Goal: Transaction & Acquisition: Obtain resource

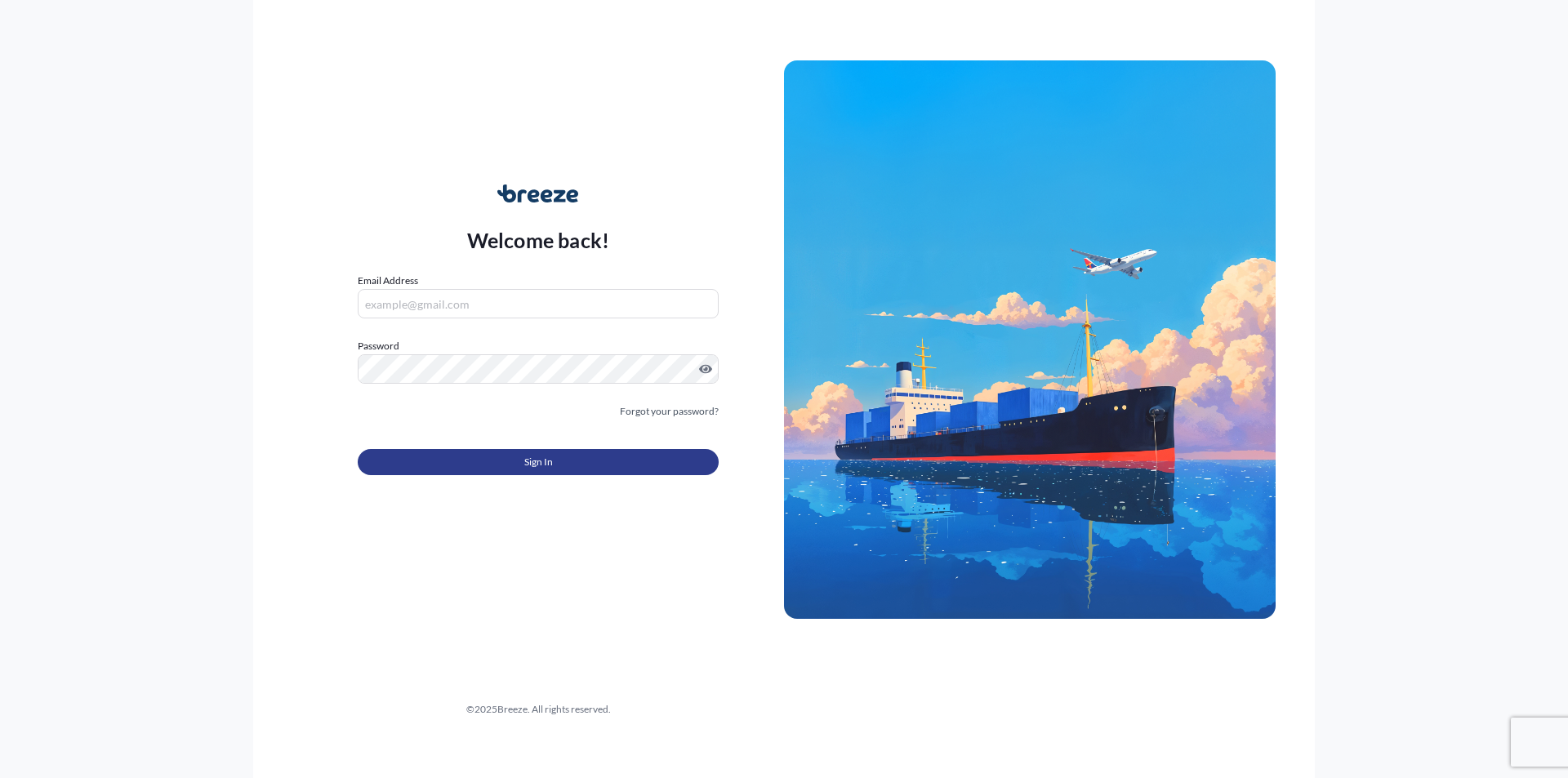
type input "[EMAIL_ADDRESS][DOMAIN_NAME]"
click at [587, 470] on button "Sign In" at bounding box center [538, 462] width 361 height 27
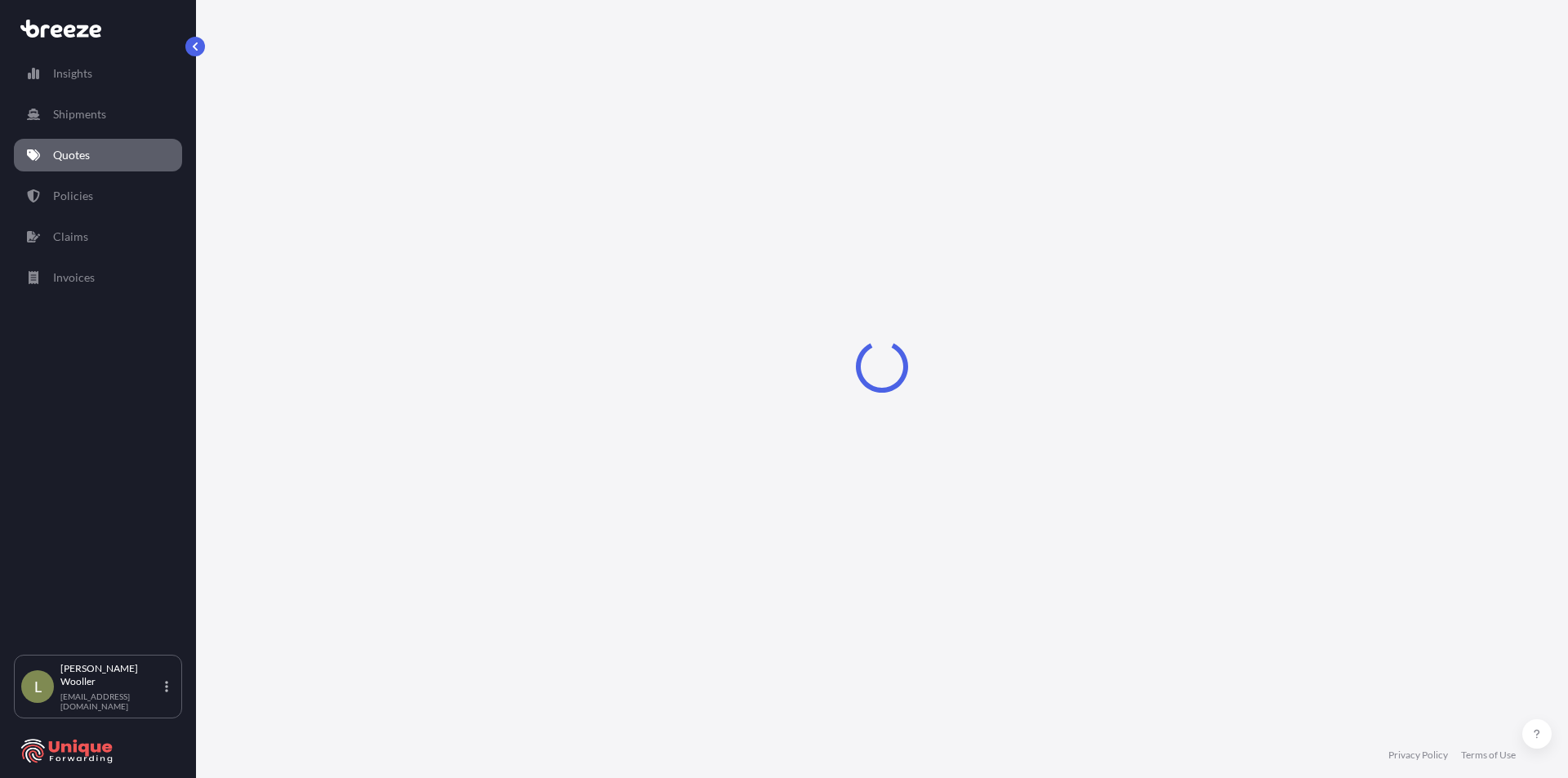
select select "Sea"
select select "1"
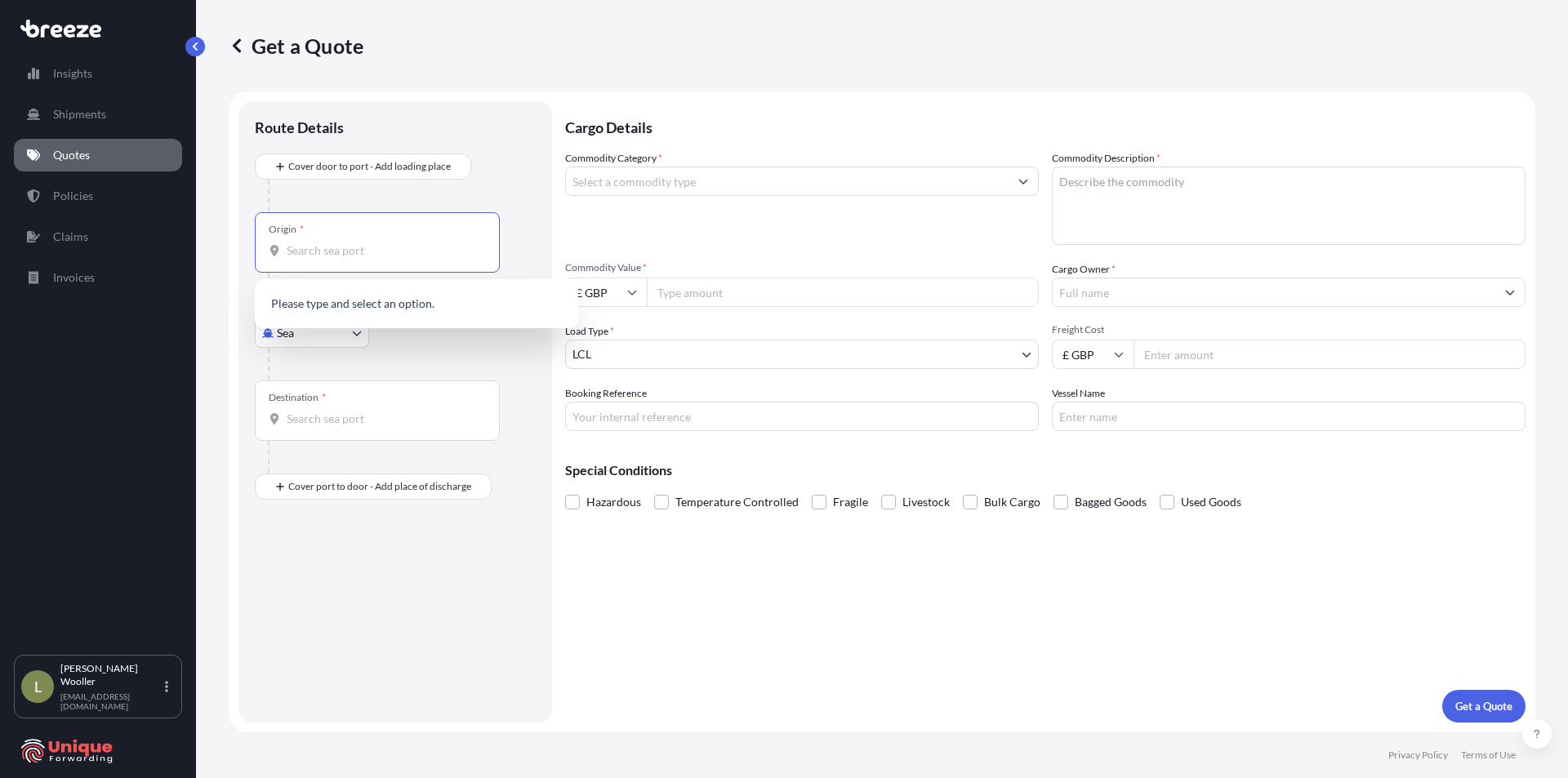
click at [392, 255] on input "Origin *" at bounding box center [382, 250] width 192 height 16
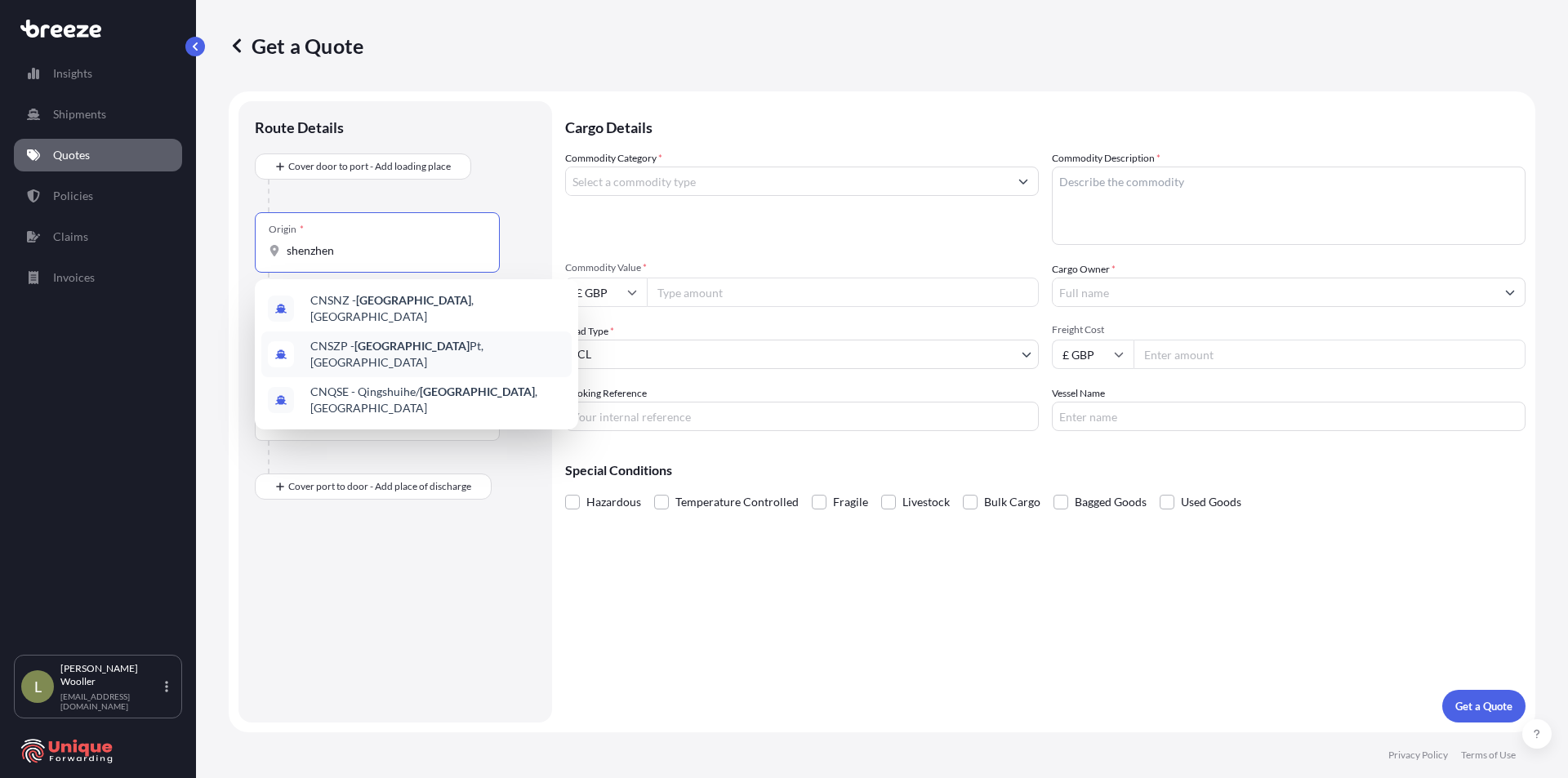
click at [452, 342] on span "CNSZP - Shenzhen Pt, [GEOGRAPHIC_DATA]" at bounding box center [438, 355] width 255 height 32
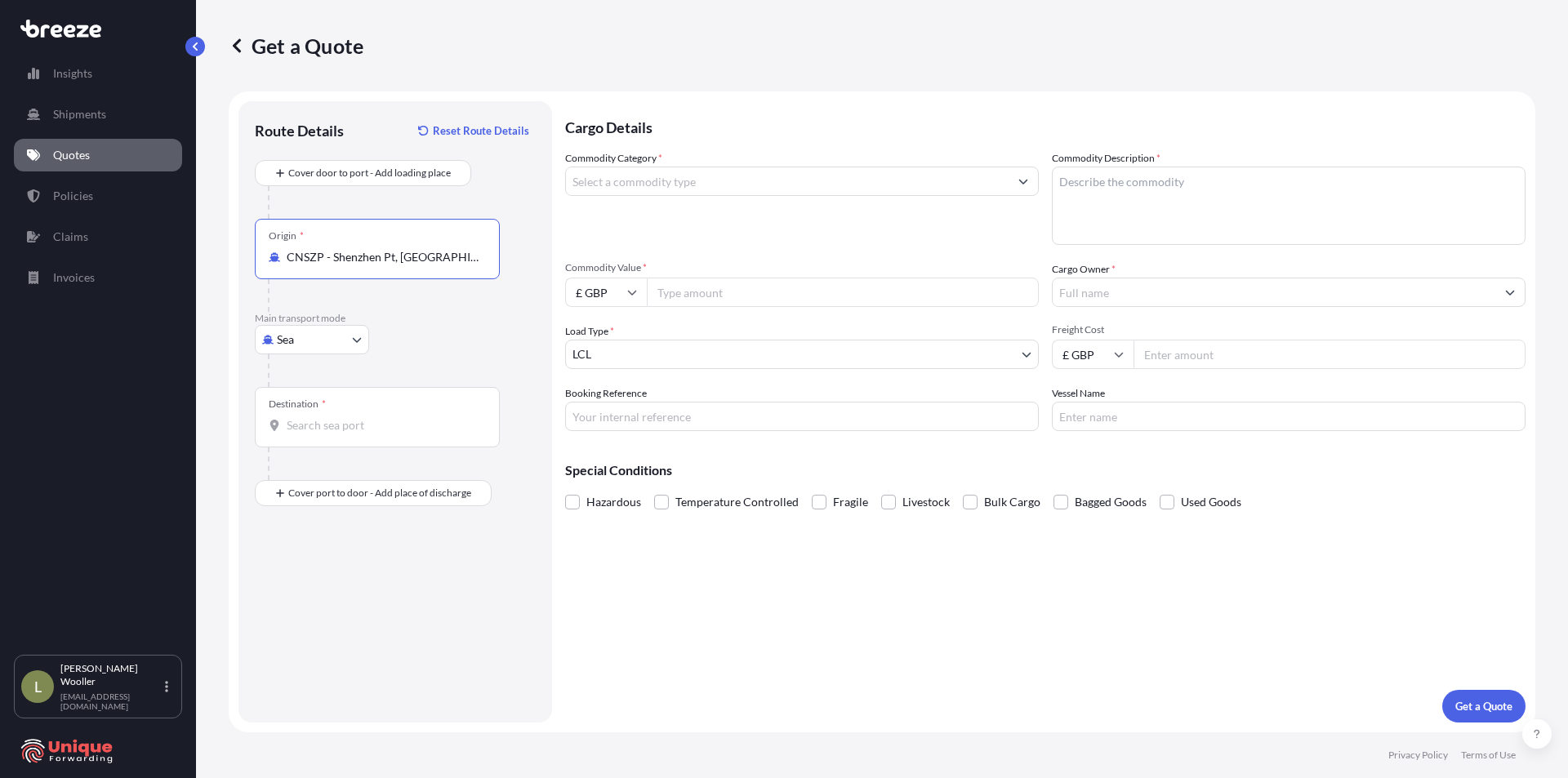
type input "CNSZP - Shenzhen Pt, [GEOGRAPHIC_DATA]"
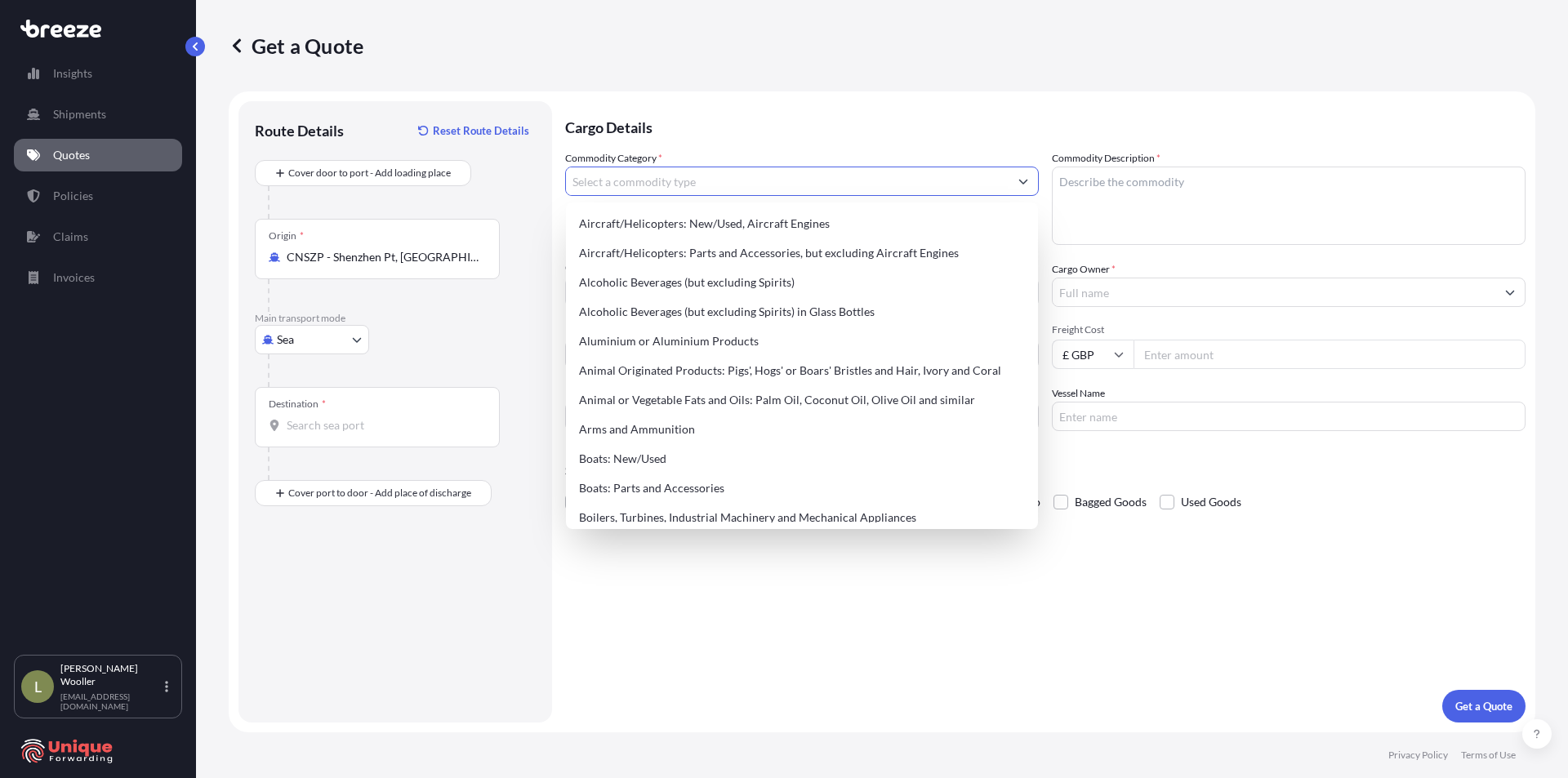
click at [657, 187] on input "Commodity Category *" at bounding box center [787, 181] width 443 height 29
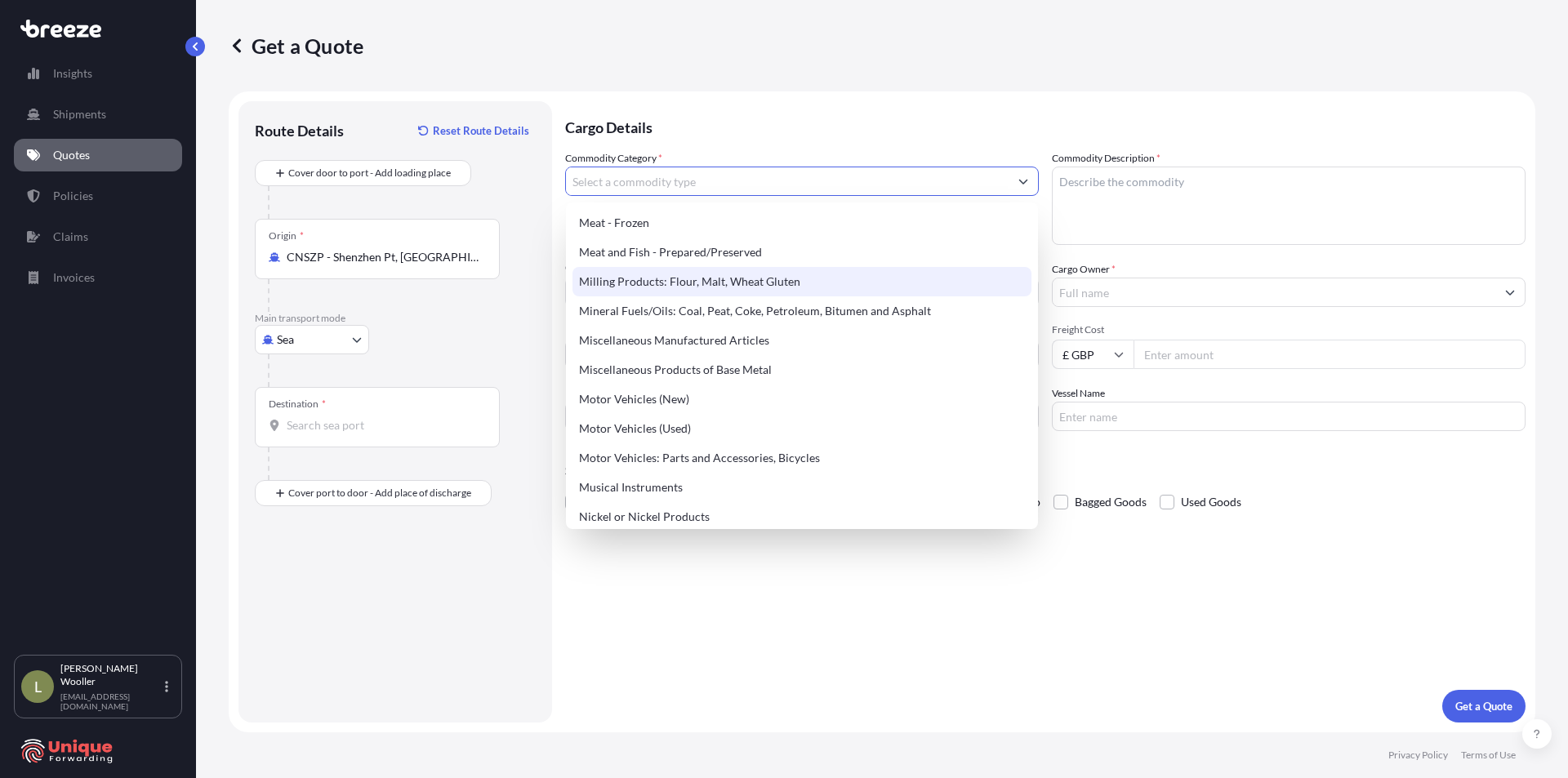
scroll to position [2205, 0]
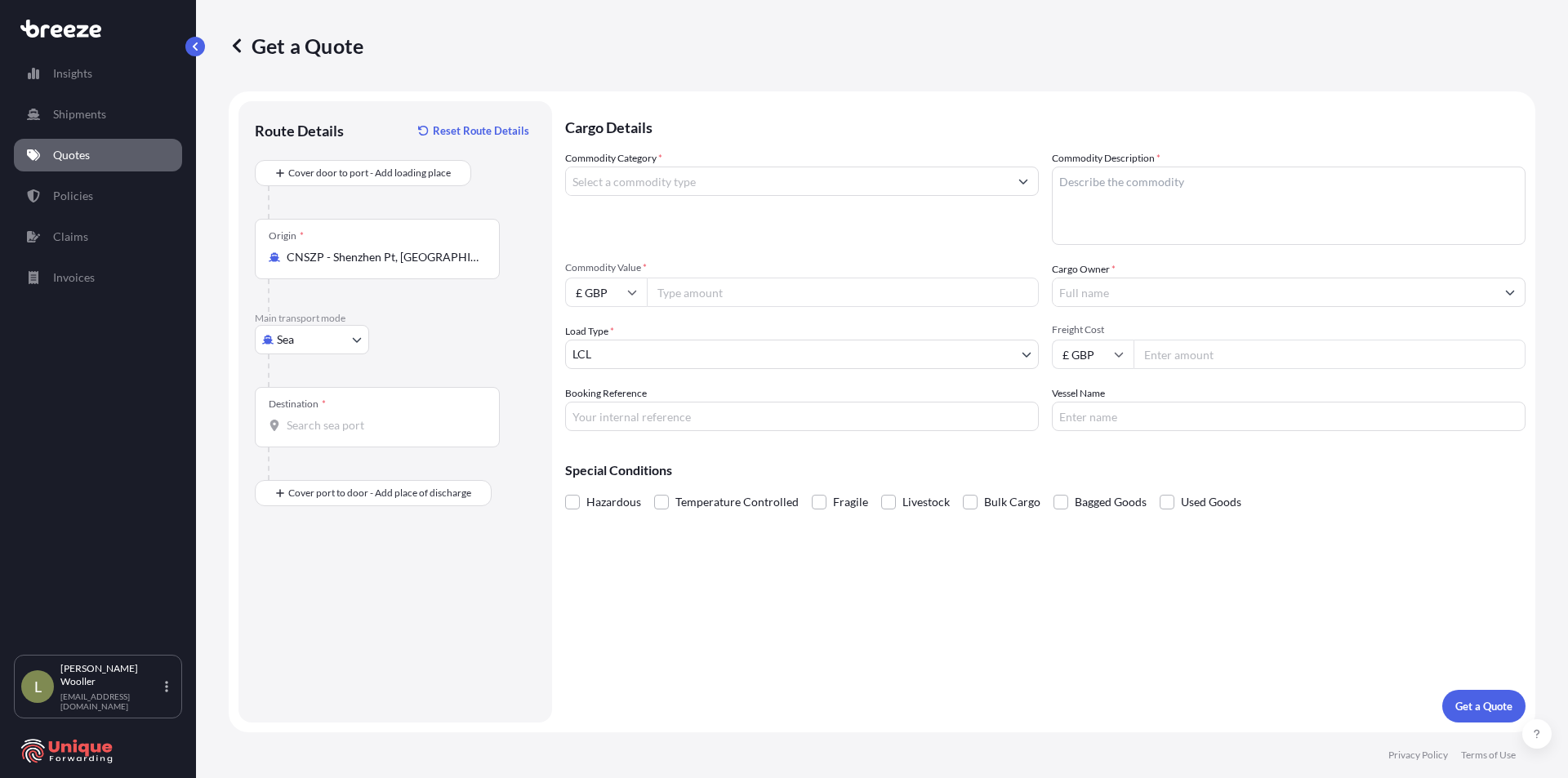
click at [617, 182] on input "Commodity Category *" at bounding box center [787, 181] width 443 height 29
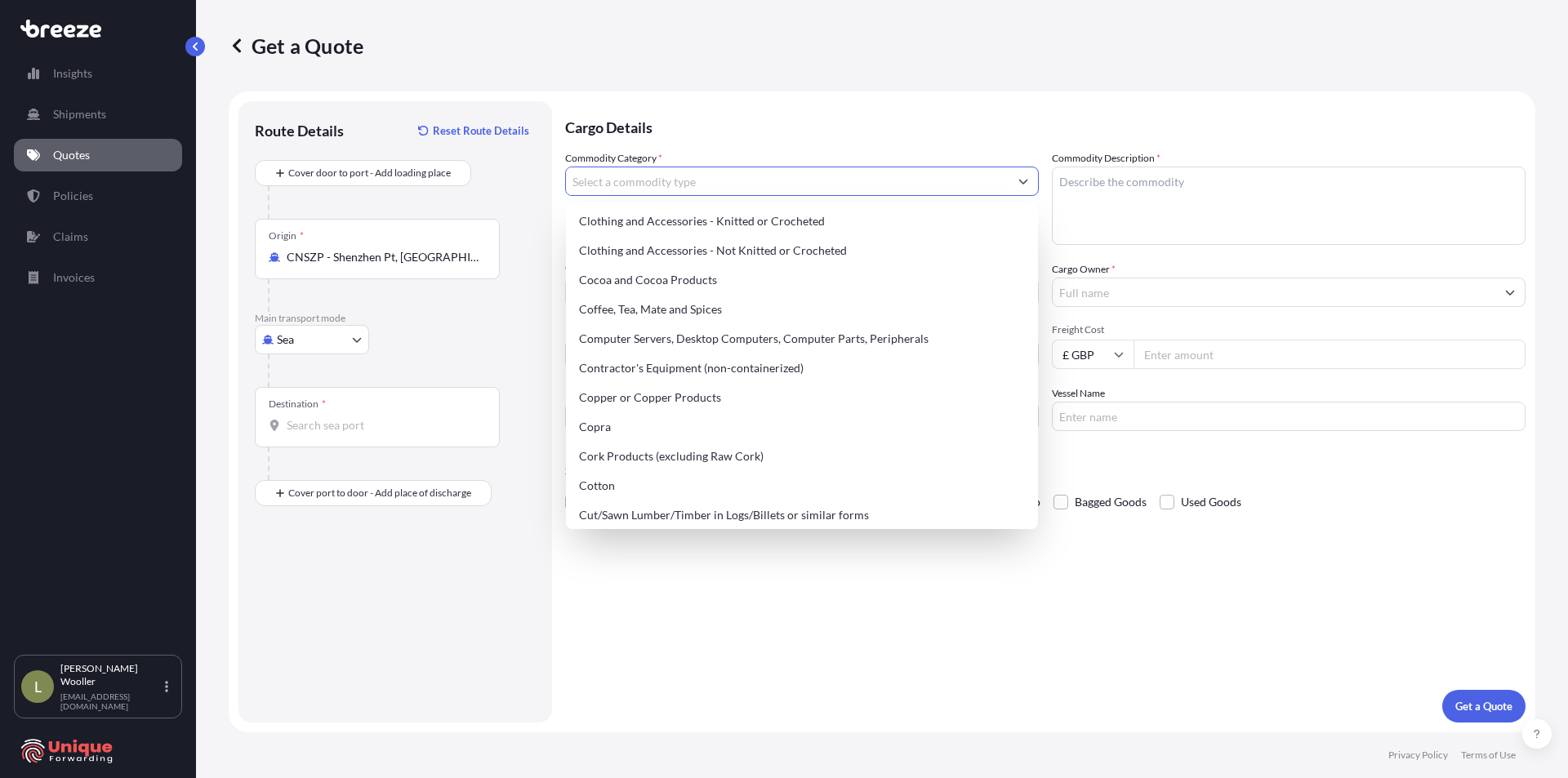
scroll to position [735, 0]
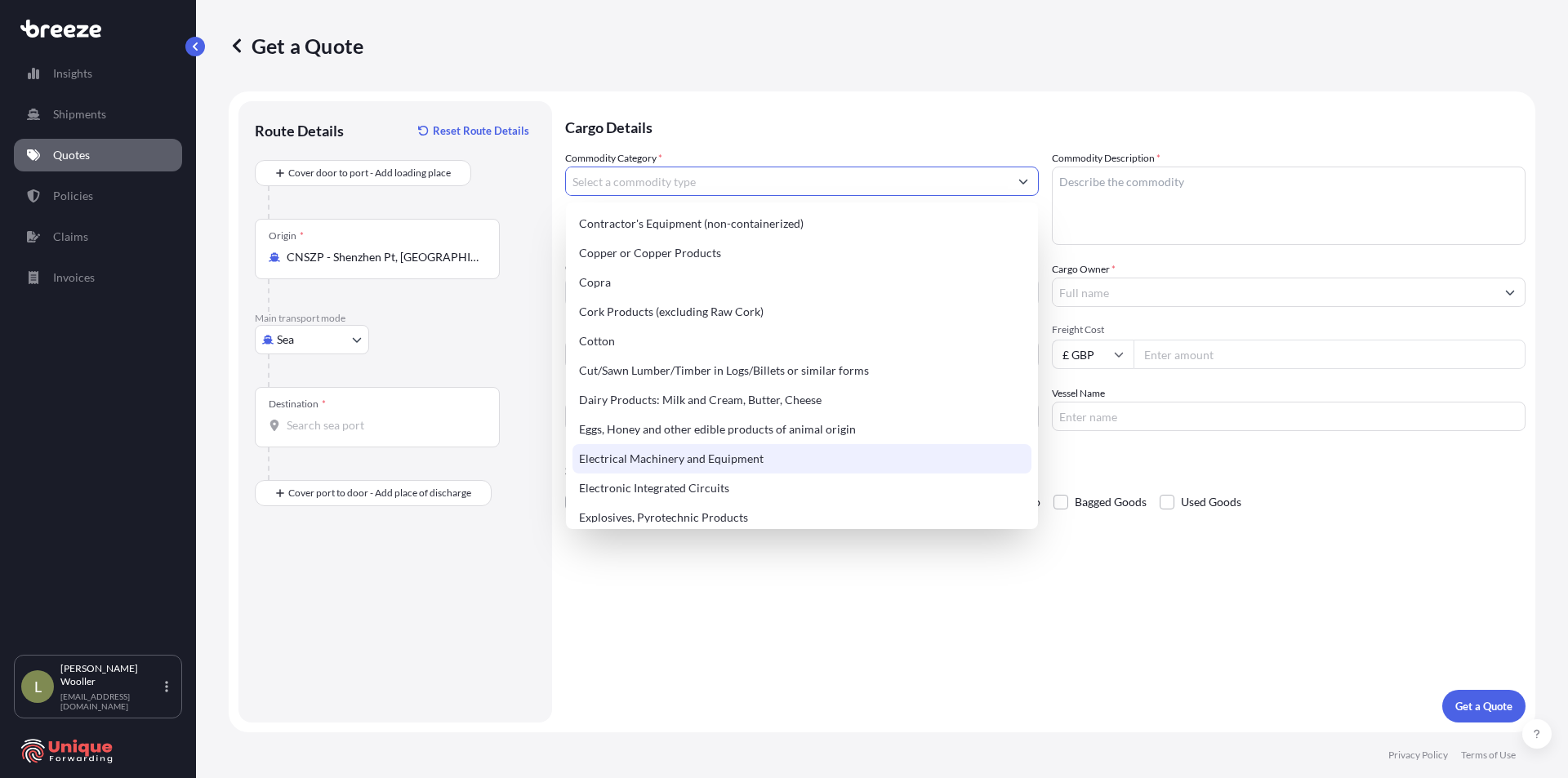
click at [749, 448] on div "Electrical Machinery and Equipment" at bounding box center [802, 459] width 459 height 29
type input "Electrical Machinery and Equipment"
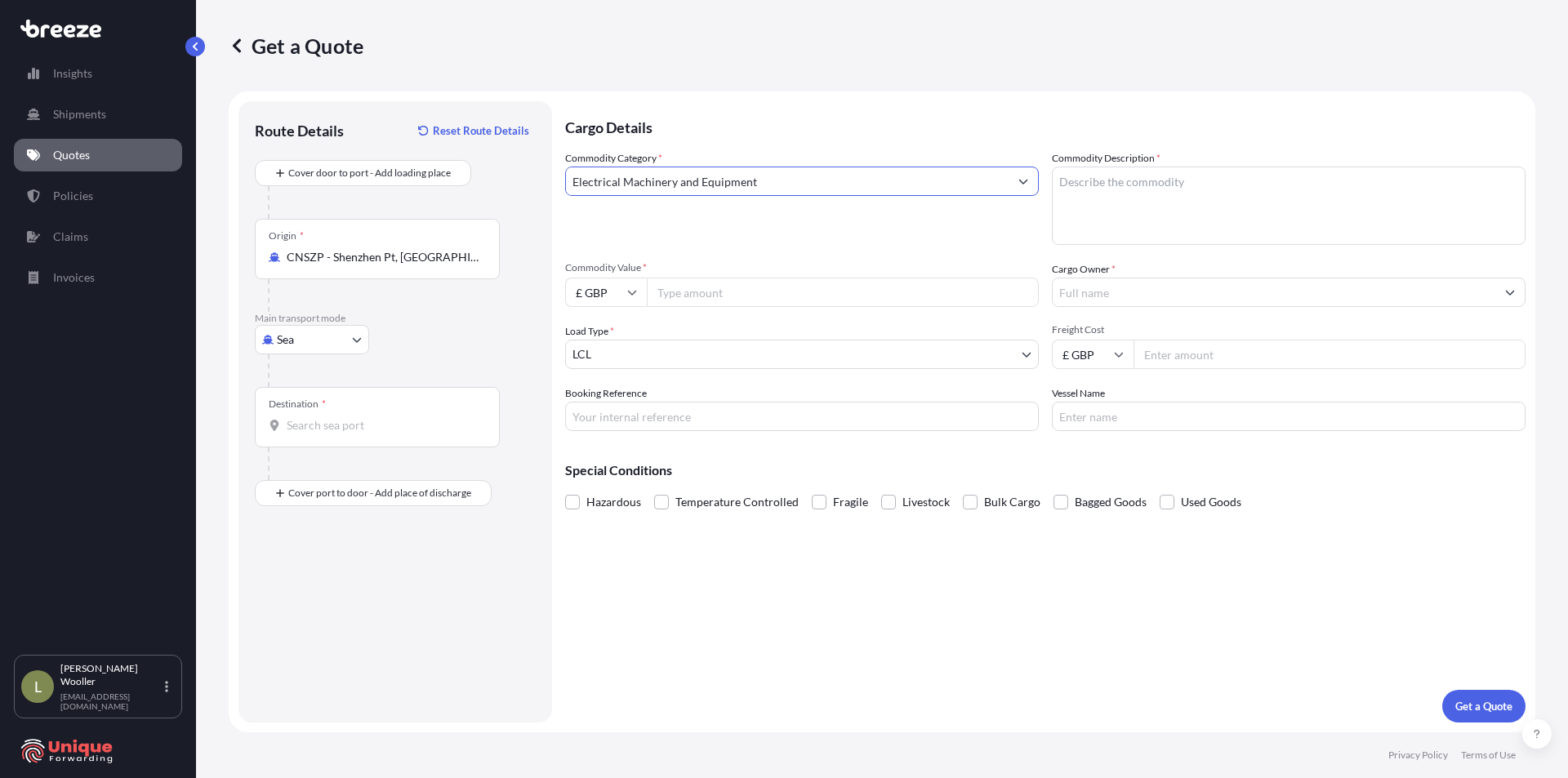
click at [1130, 198] on textarea "Commodity Description *" at bounding box center [1288, 206] width 474 height 79
click at [1141, 186] on textarea "Commodity Description *" at bounding box center [1288, 206] width 474 height 79
paste textarea "8517699000"
click at [1064, 186] on textarea "8517699000" at bounding box center [1288, 206] width 474 height 79
click at [1062, 186] on textarea "8517699000" at bounding box center [1288, 206] width 474 height 79
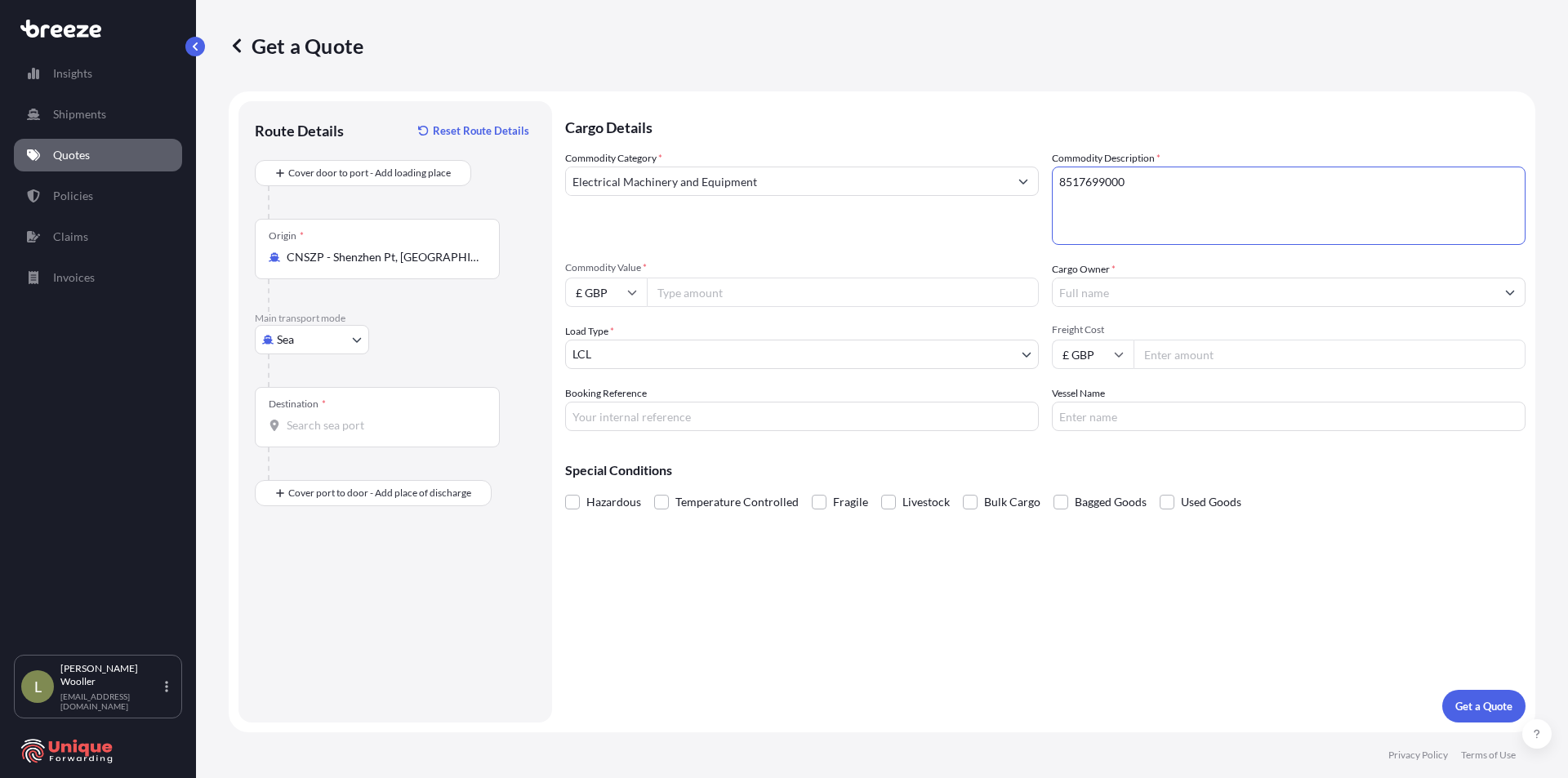
click at [1058, 183] on textarea "8517699000" at bounding box center [1288, 206] width 474 height 79
type textarea "HS 8517699000"
click at [750, 302] on input "Commodity Value *" at bounding box center [843, 292] width 392 height 29
click at [627, 297] on input "£ GBP" at bounding box center [606, 292] width 82 height 29
click at [594, 410] on div "$ USD" at bounding box center [606, 406] width 68 height 31
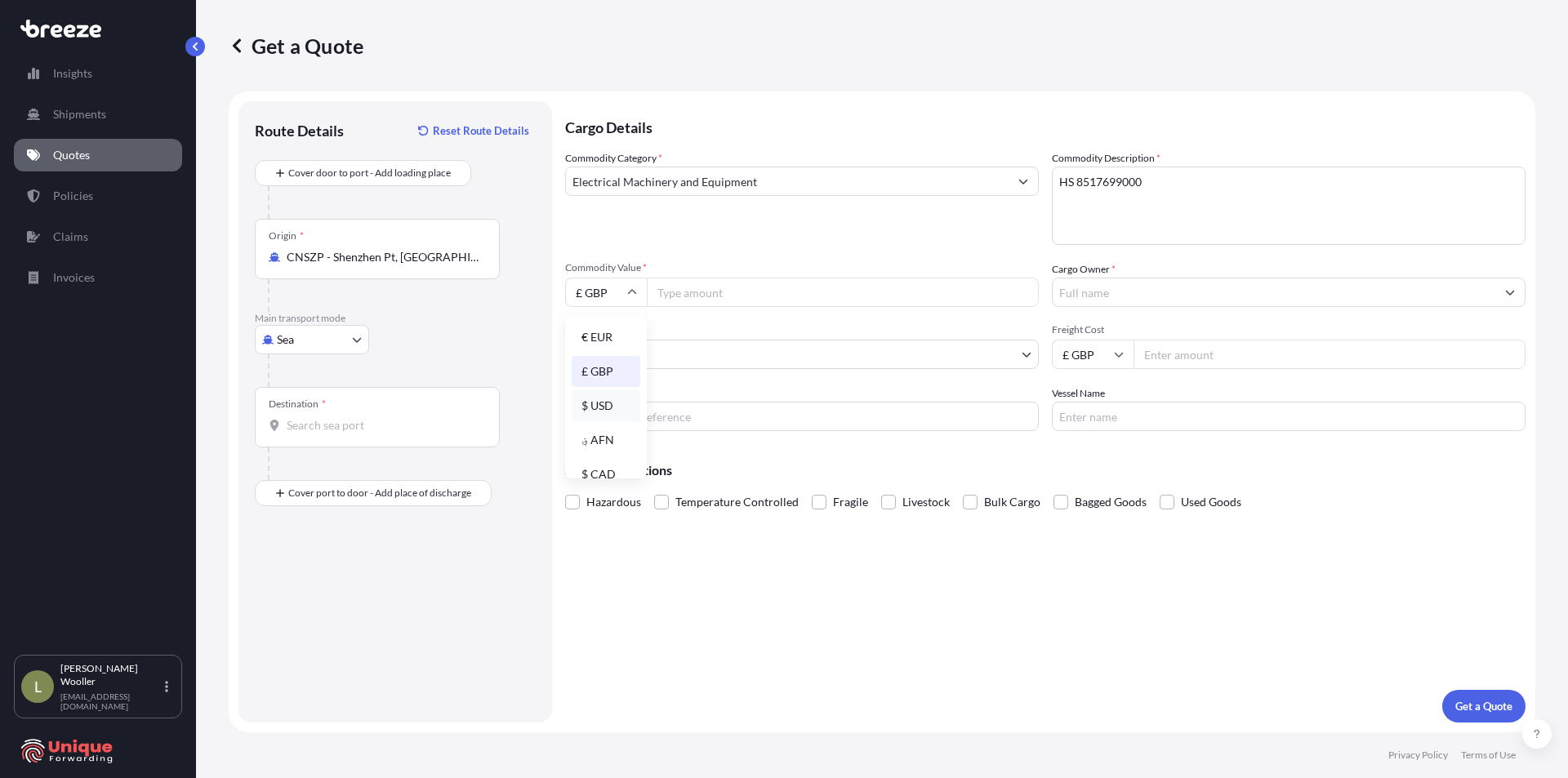
type input "$ USD"
click at [690, 290] on input "Commodity Value *" at bounding box center [843, 292] width 392 height 29
type input "3640"
click at [1123, 292] on input "Cargo Owner *" at bounding box center [1274, 292] width 443 height 29
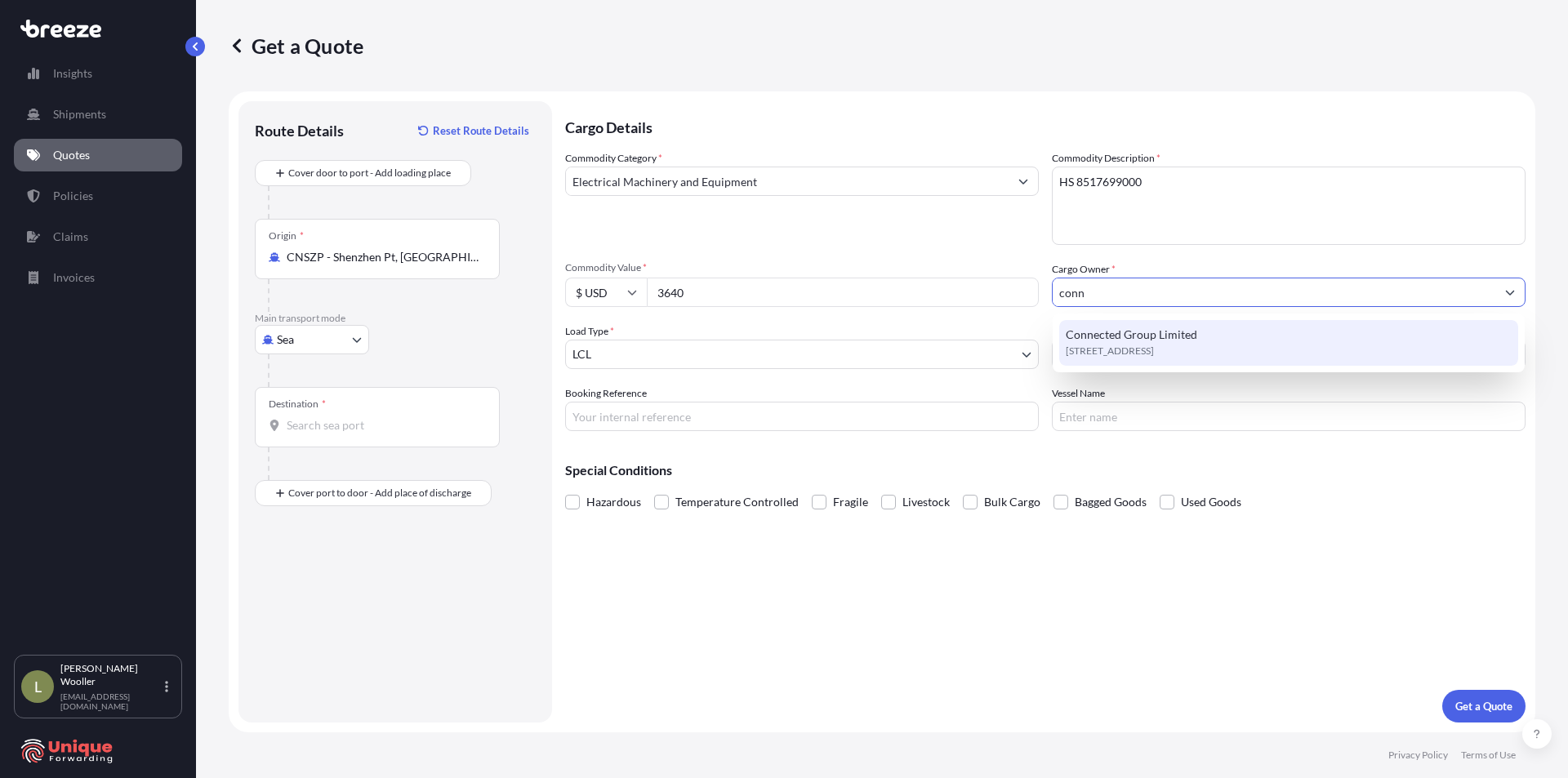
click at [1169, 339] on span "Connected Group Limited" at bounding box center [1132, 334] width 132 height 16
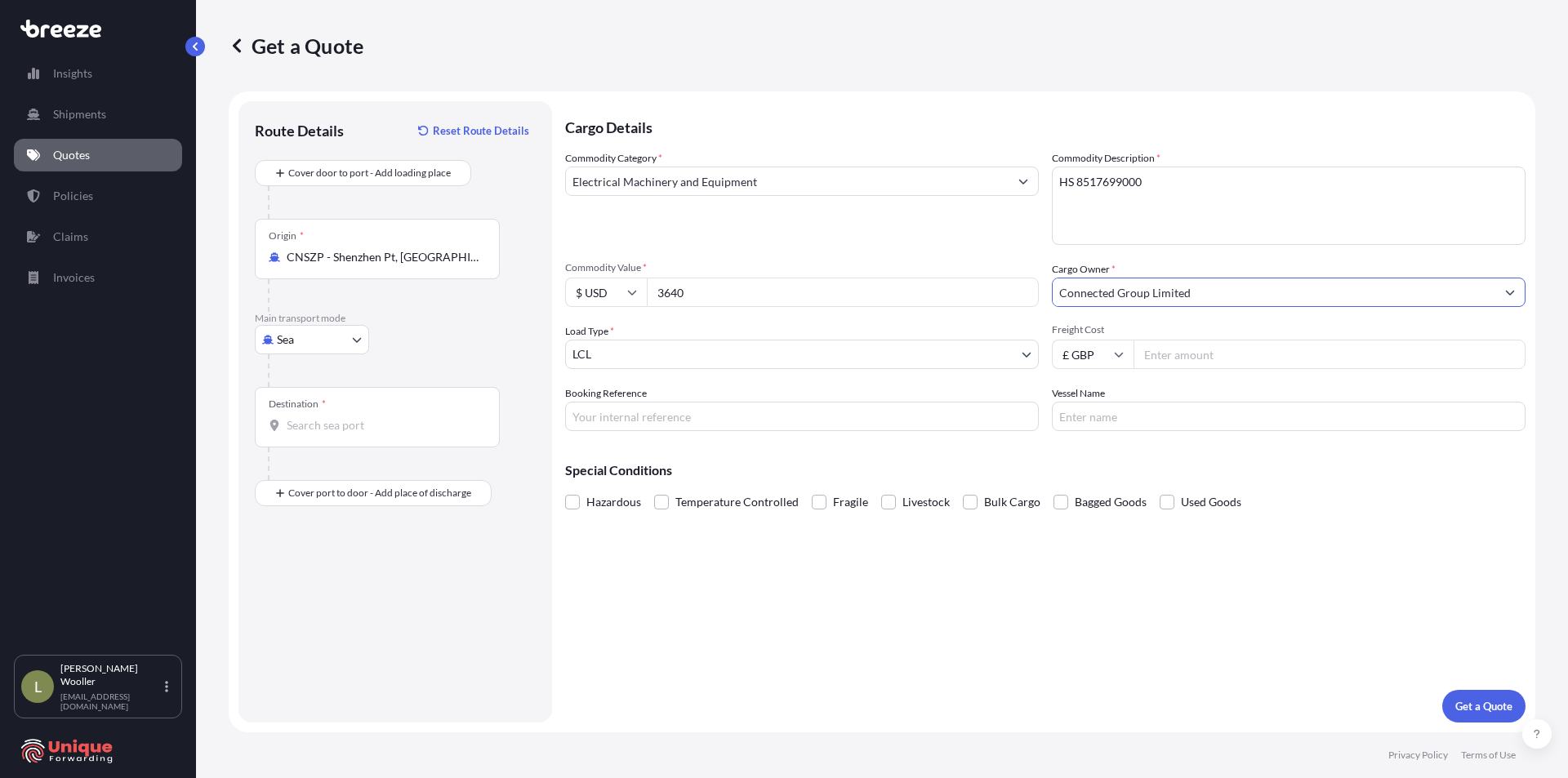
type input "Connected Group Limited"
click at [1201, 357] on input "Freight Cost" at bounding box center [1329, 354] width 392 height 29
type input "275"
click at [746, 417] on input "Booking Reference" at bounding box center [802, 416] width 474 height 29
click at [591, 411] on input "#4065" at bounding box center [802, 416] width 474 height 29
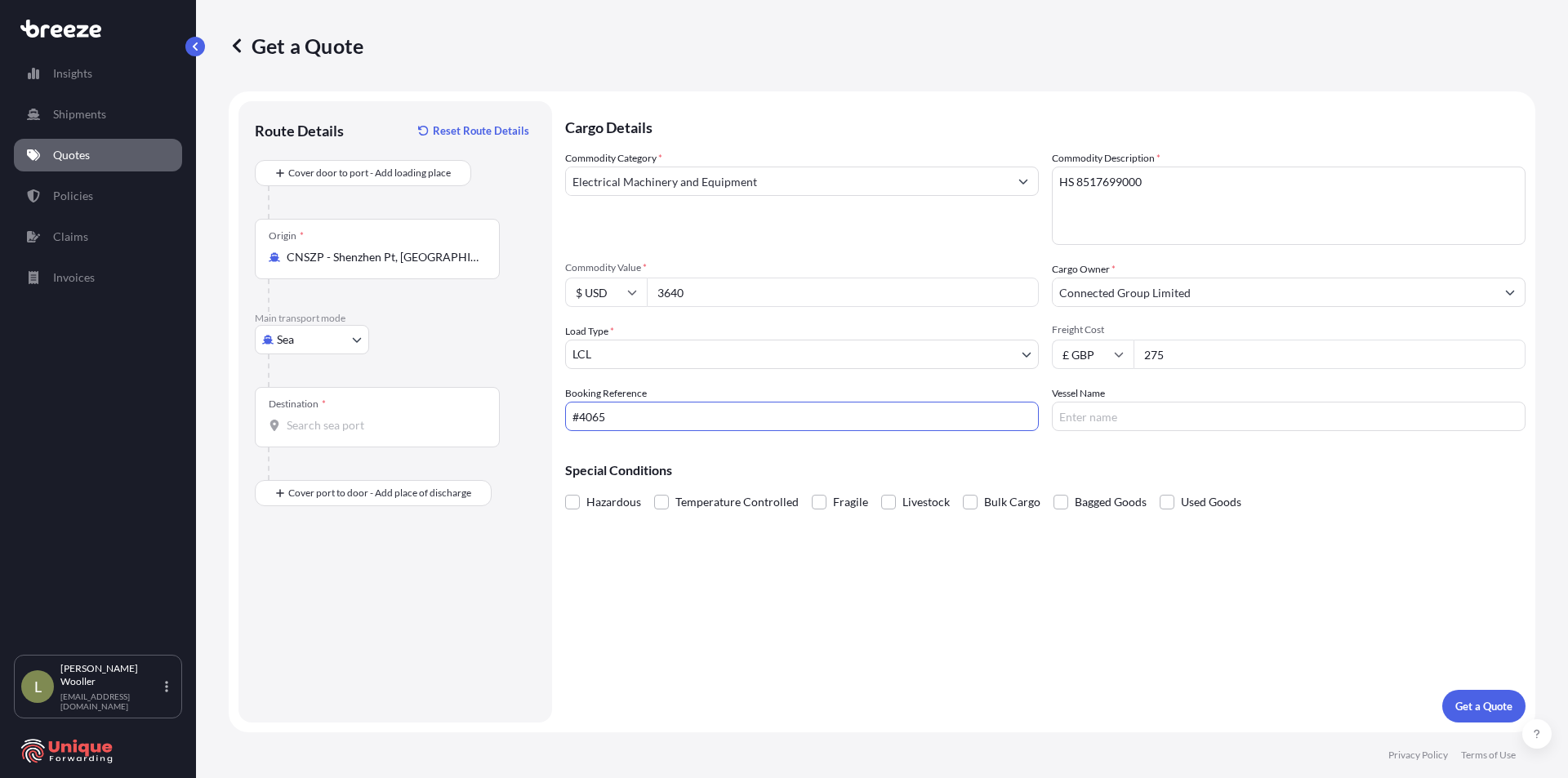
click at [597, 412] on input "#4065" at bounding box center [802, 416] width 474 height 29
type input "#40665"
click at [1143, 409] on input "Vessel Name" at bounding box center [1288, 416] width 474 height 29
click at [881, 604] on div "Cargo Details Commodity Category * Electrical Machinery and Equipment Commodity…" at bounding box center [1045, 411] width 960 height 622
click at [345, 416] on div "Destination *" at bounding box center [377, 417] width 245 height 61
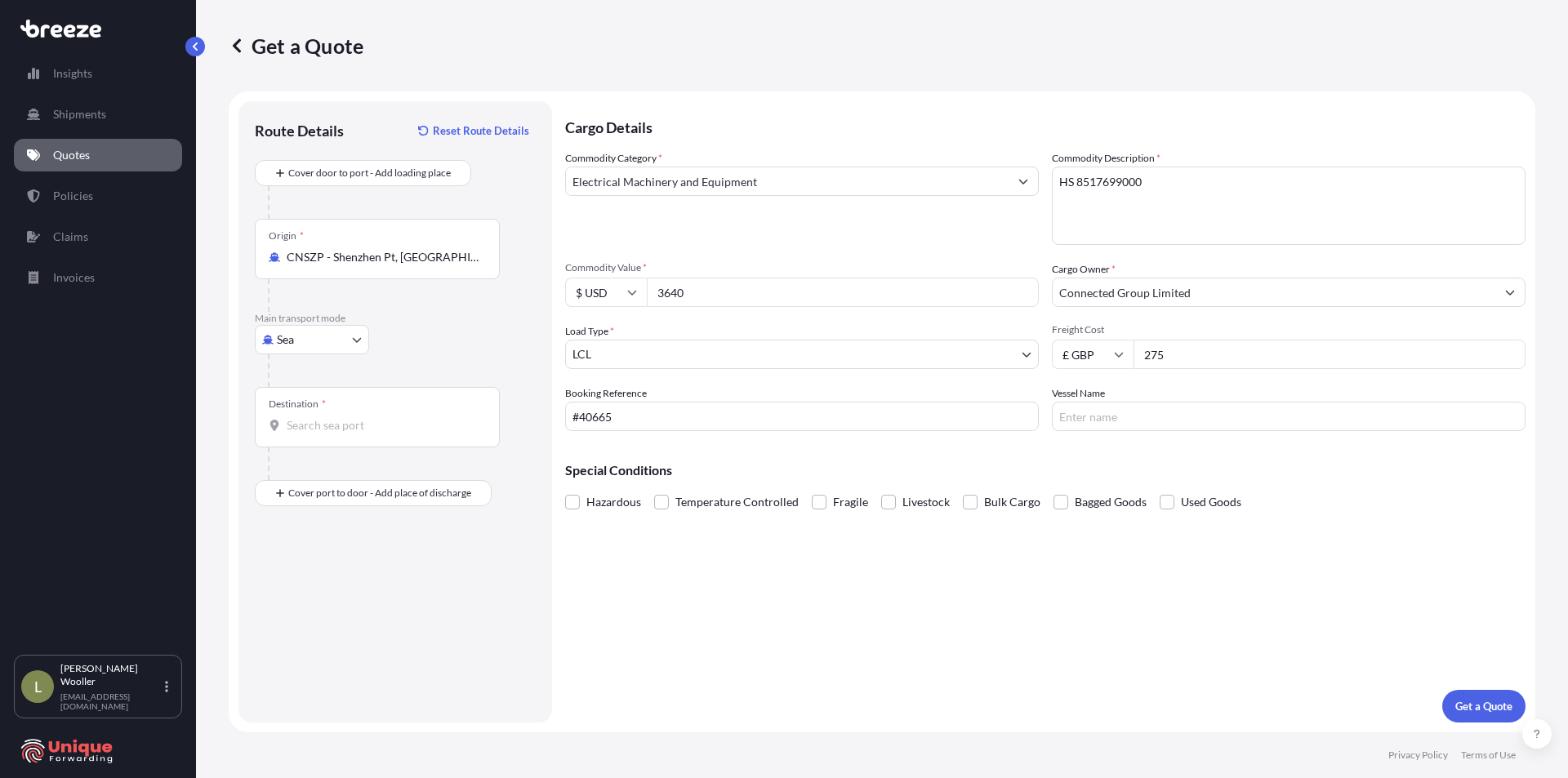
click at [345, 417] on input "Destination *" at bounding box center [382, 425] width 192 height 16
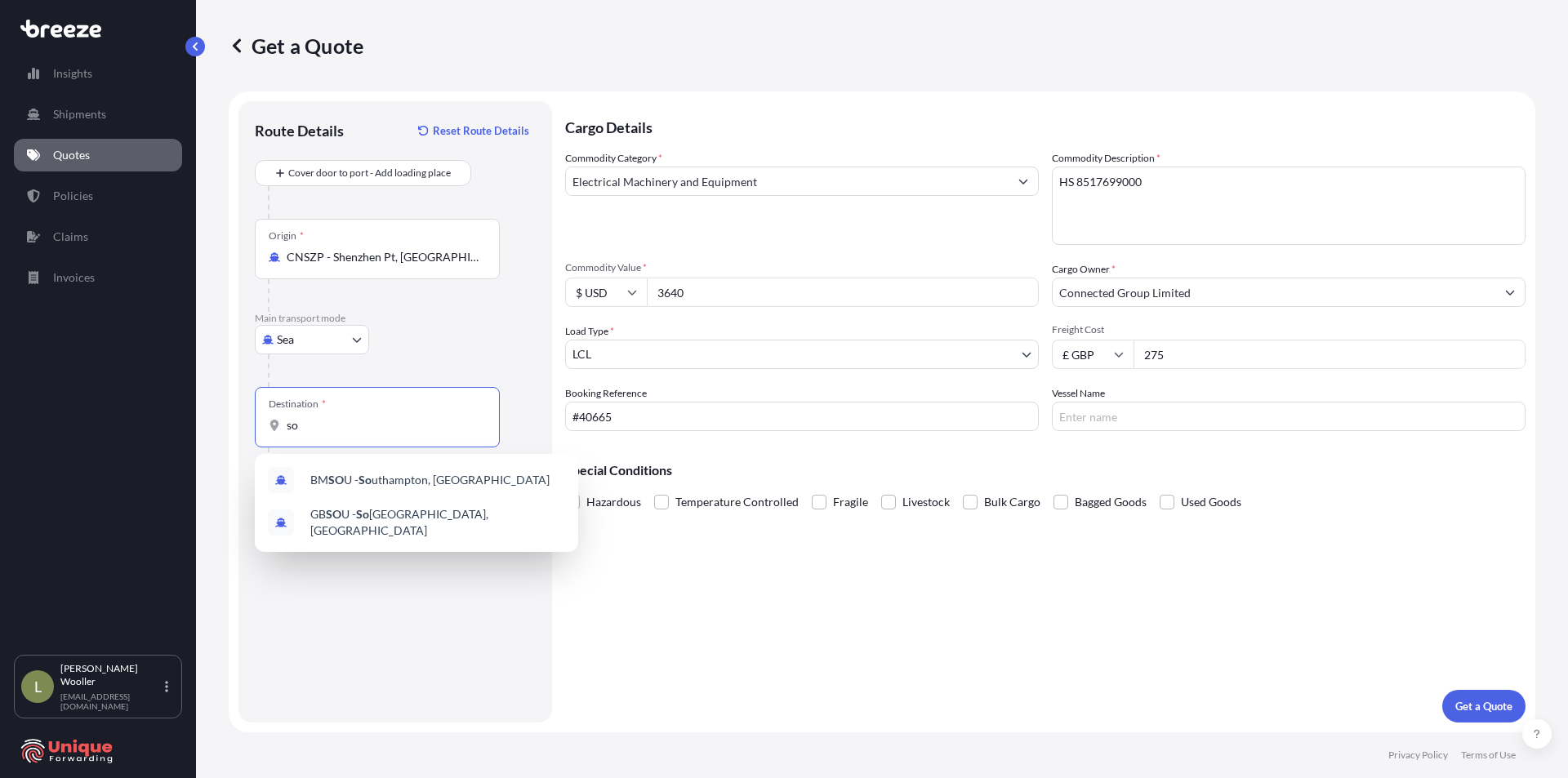
type input "s"
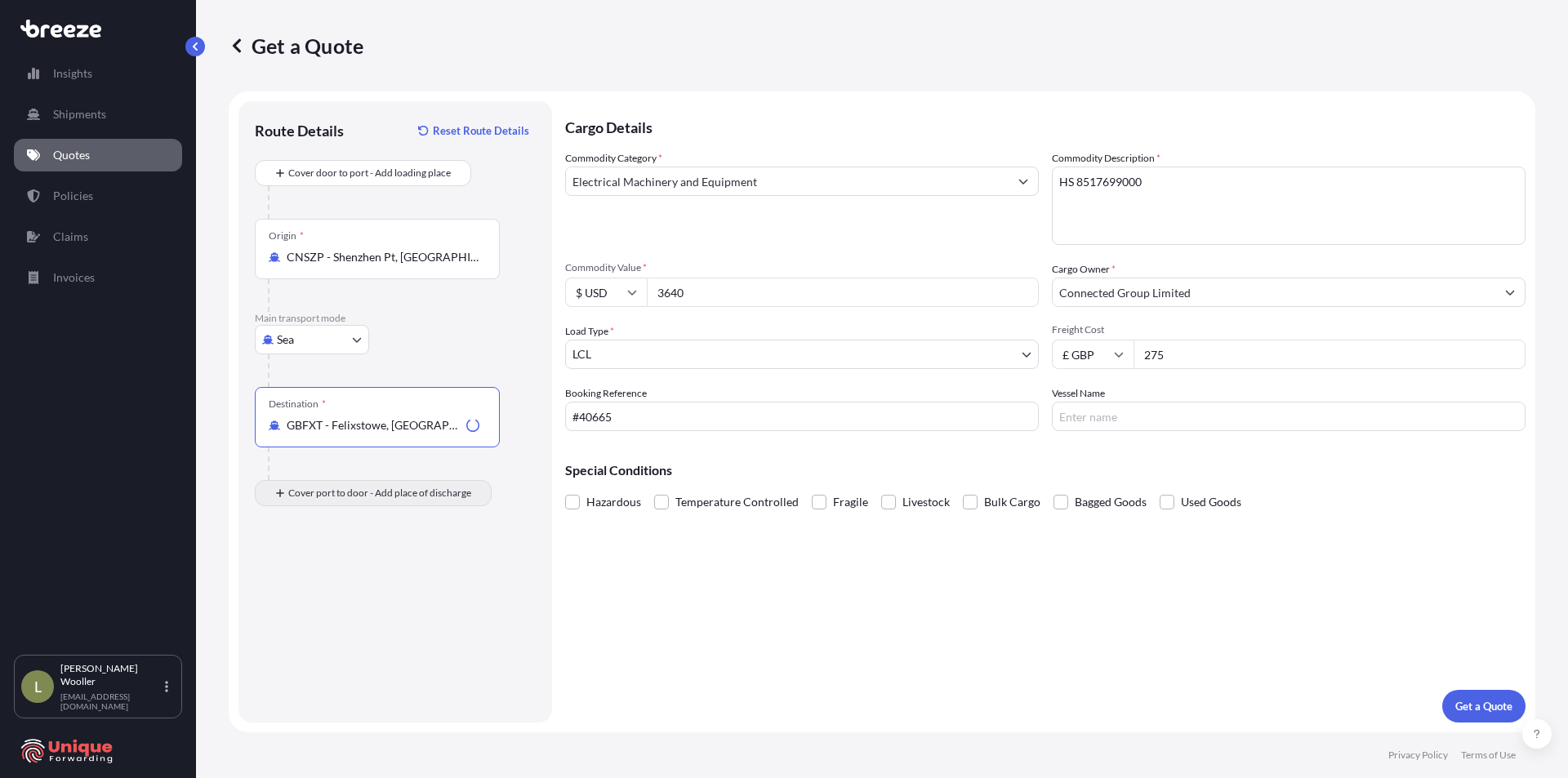
type input "GBFXT - Felixstowe, [GEOGRAPHIC_DATA]"
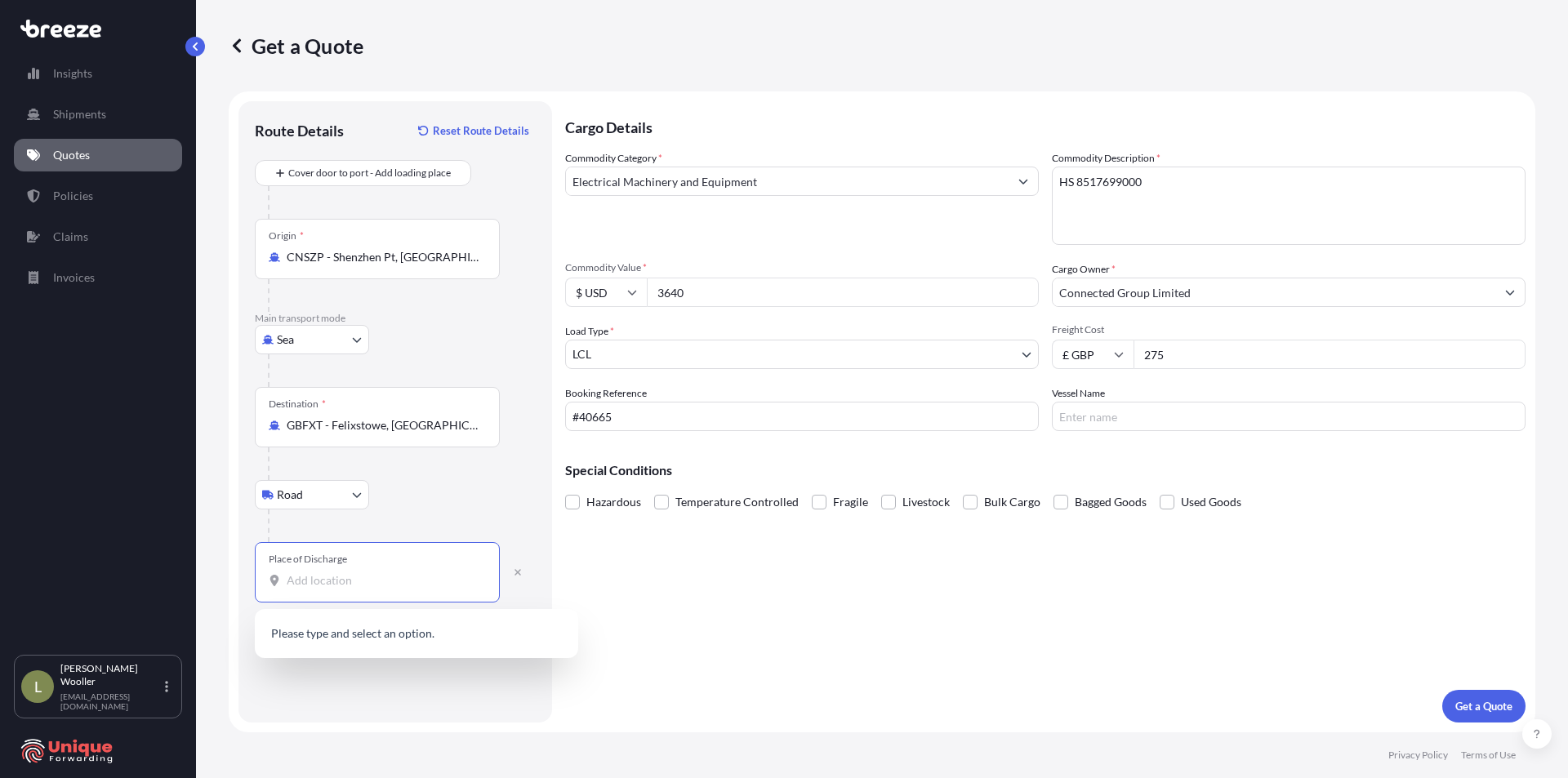
click at [363, 583] on input "Place of Discharge" at bounding box center [382, 581] width 192 height 16
click at [366, 634] on span "[PERSON_NAME][STREET_ADDRESS]" at bounding box center [438, 639] width 255 height 32
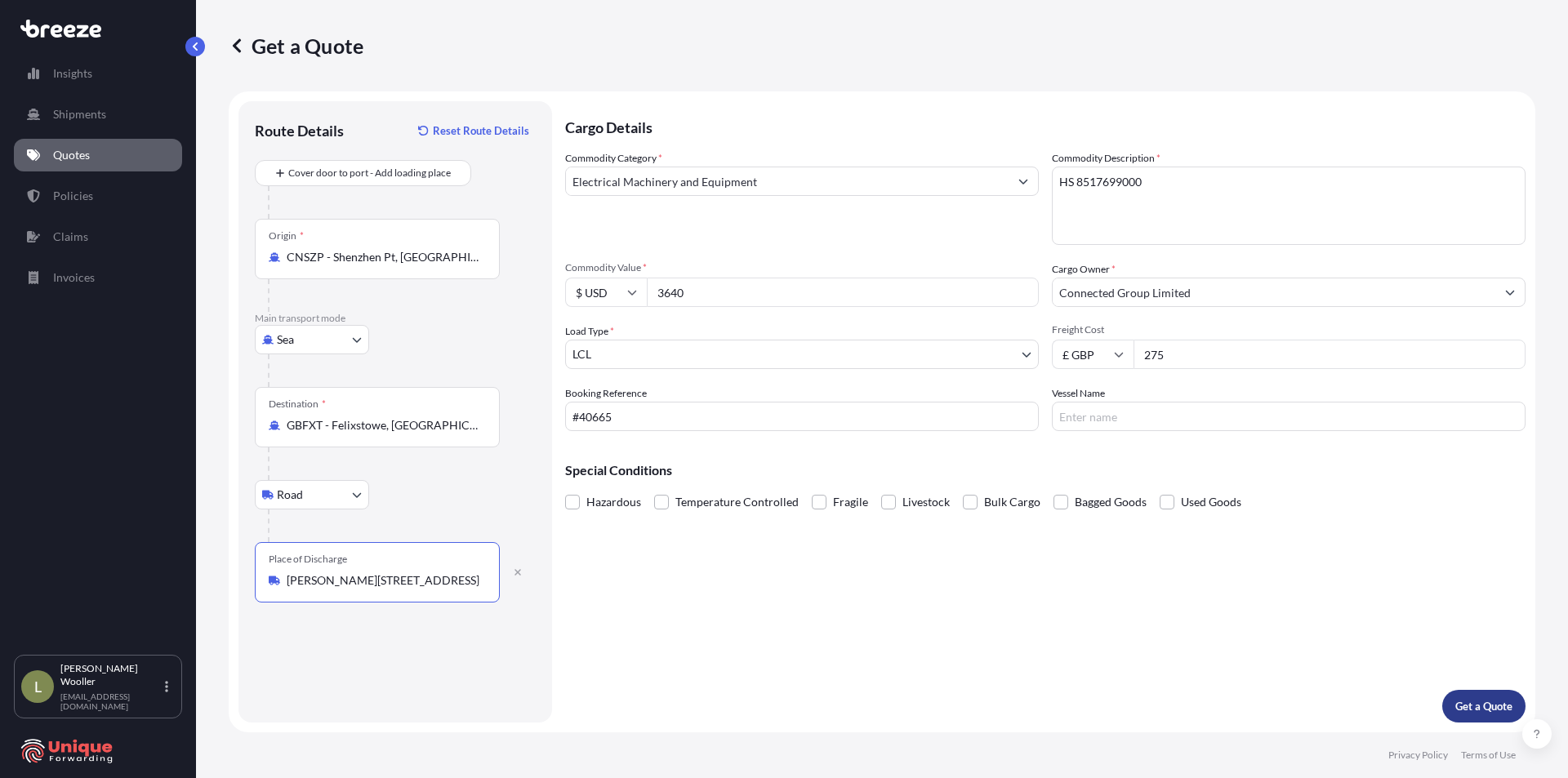
type input "[PERSON_NAME][STREET_ADDRESS]"
click at [1473, 703] on p "Get a Quote" at bounding box center [1483, 706] width 57 height 16
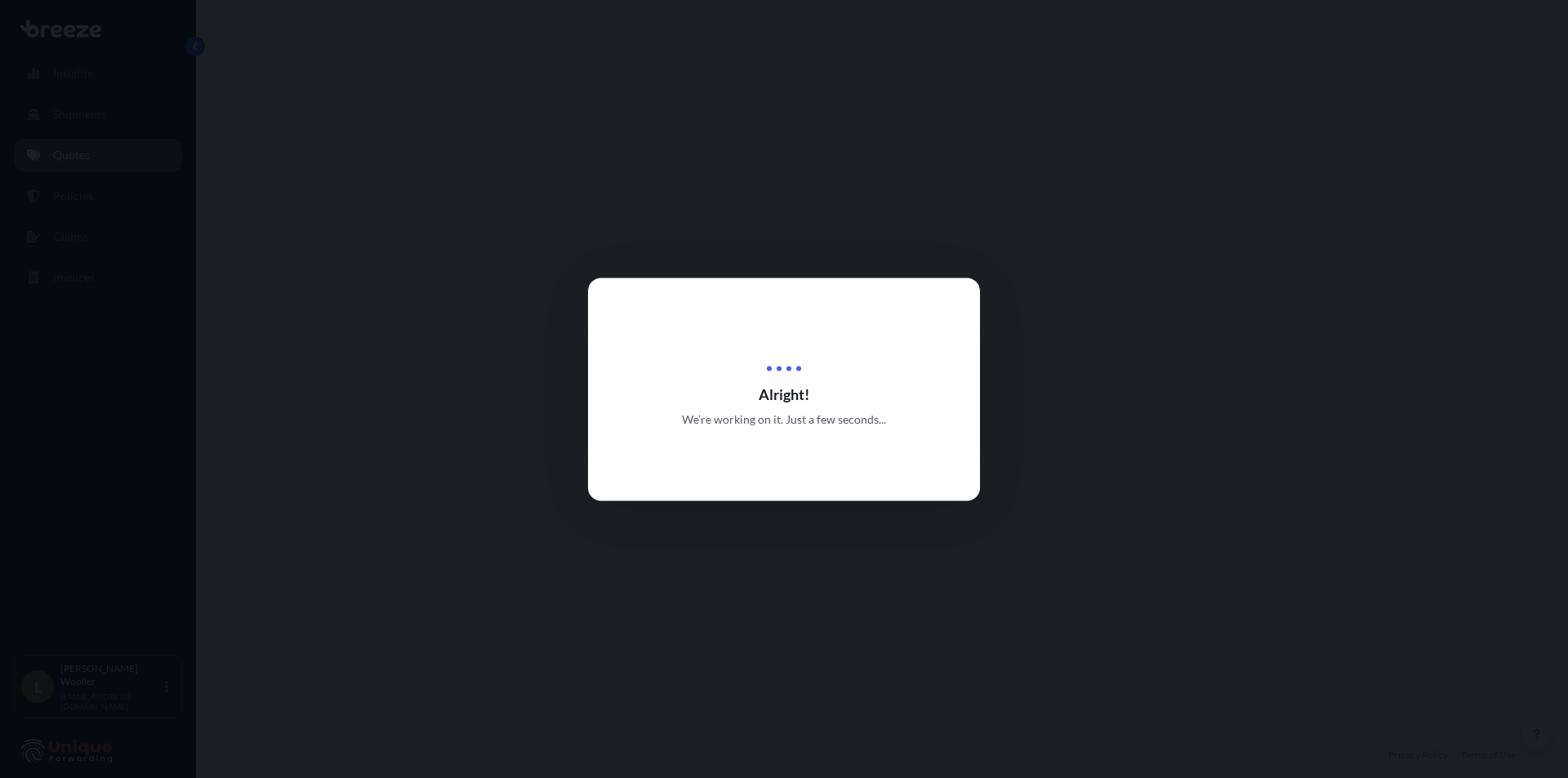
select select "Sea"
select select "Road"
select select "1"
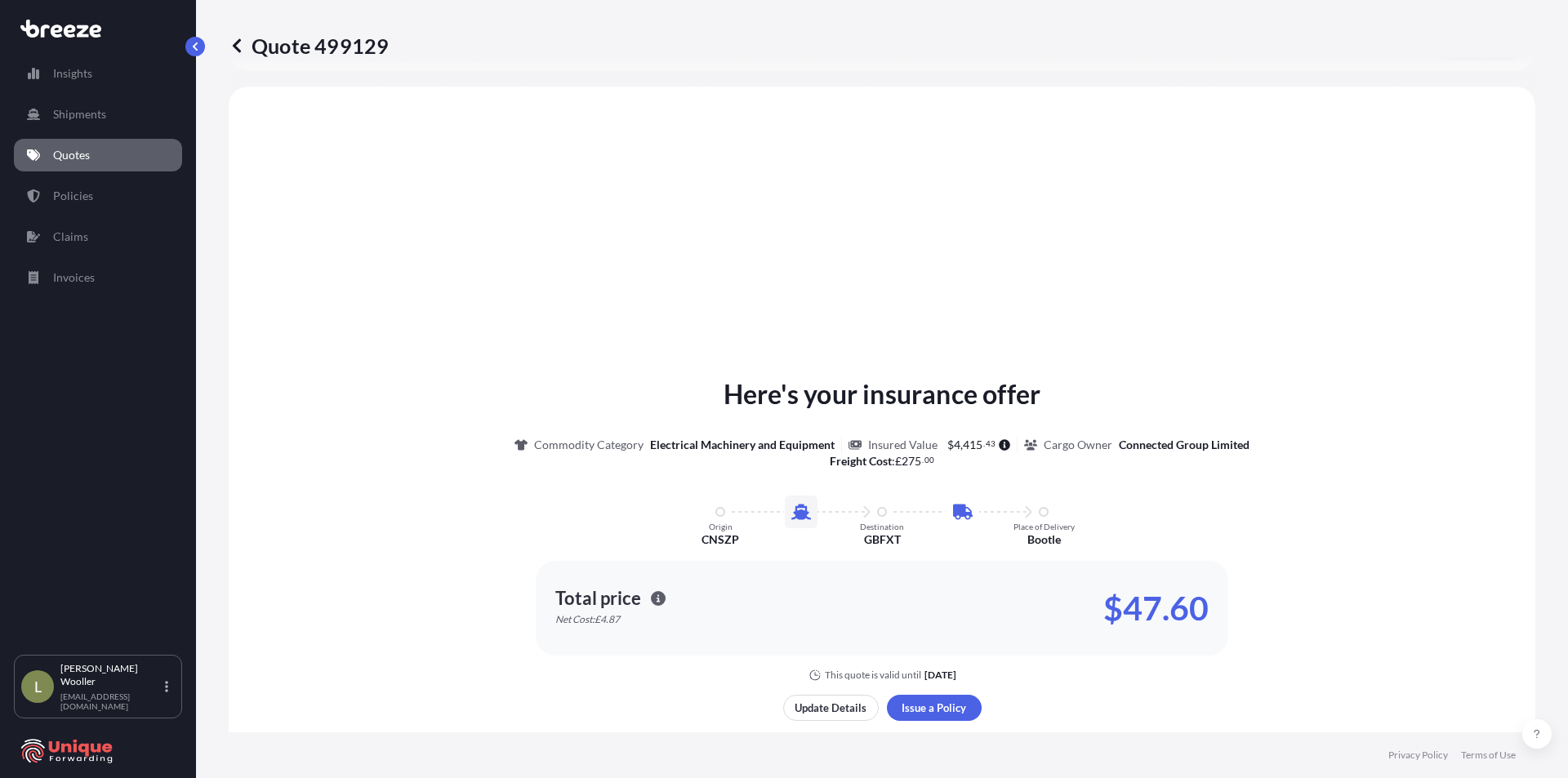
scroll to position [557, 0]
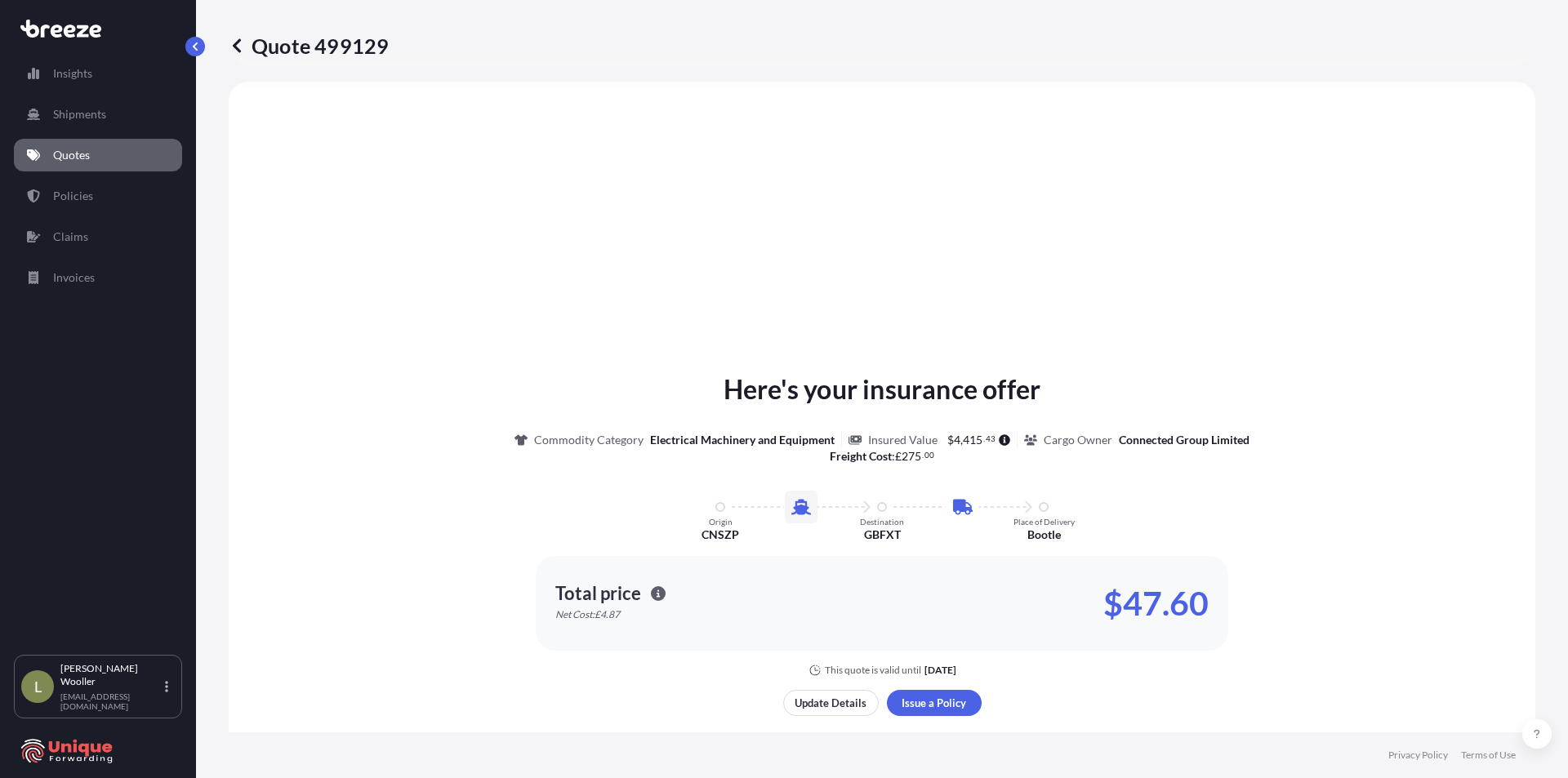
click at [651, 592] on icon "button" at bounding box center [657, 593] width 15 height 15
click at [651, 594] on icon "button" at bounding box center [657, 593] width 15 height 15
